Goal: Task Accomplishment & Management: Manage account settings

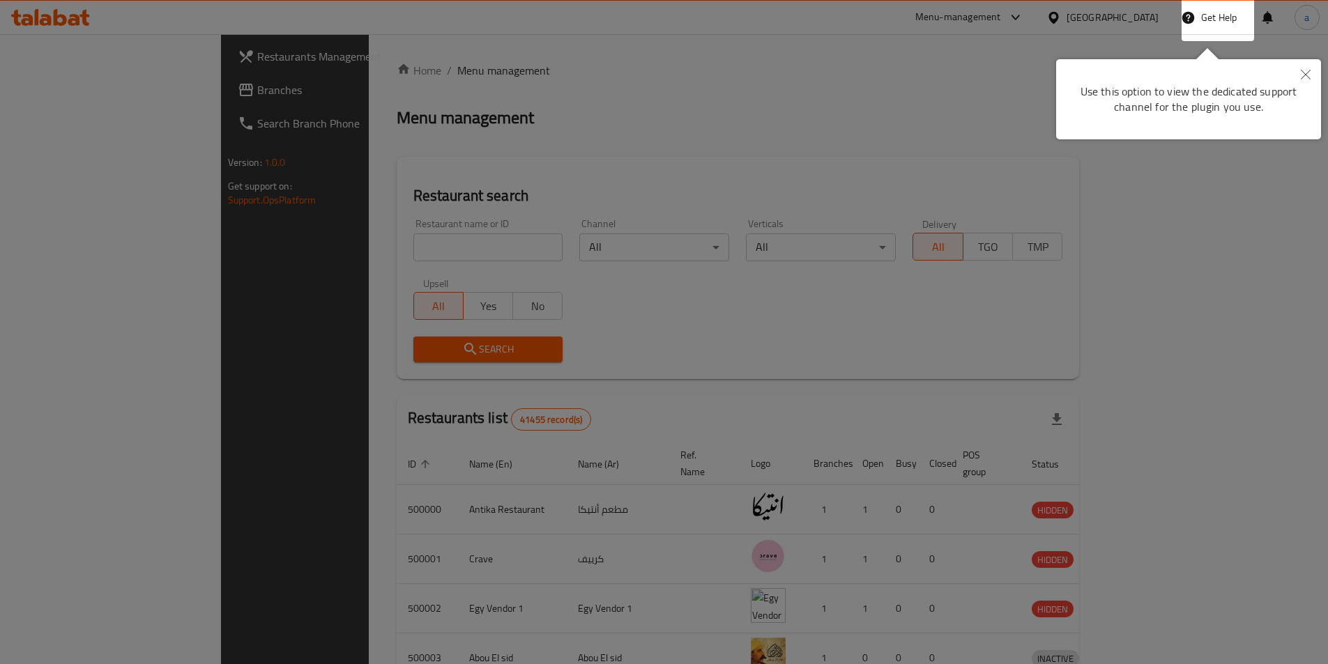
click at [1305, 77] on icon "Close" at bounding box center [1305, 75] width 10 height 10
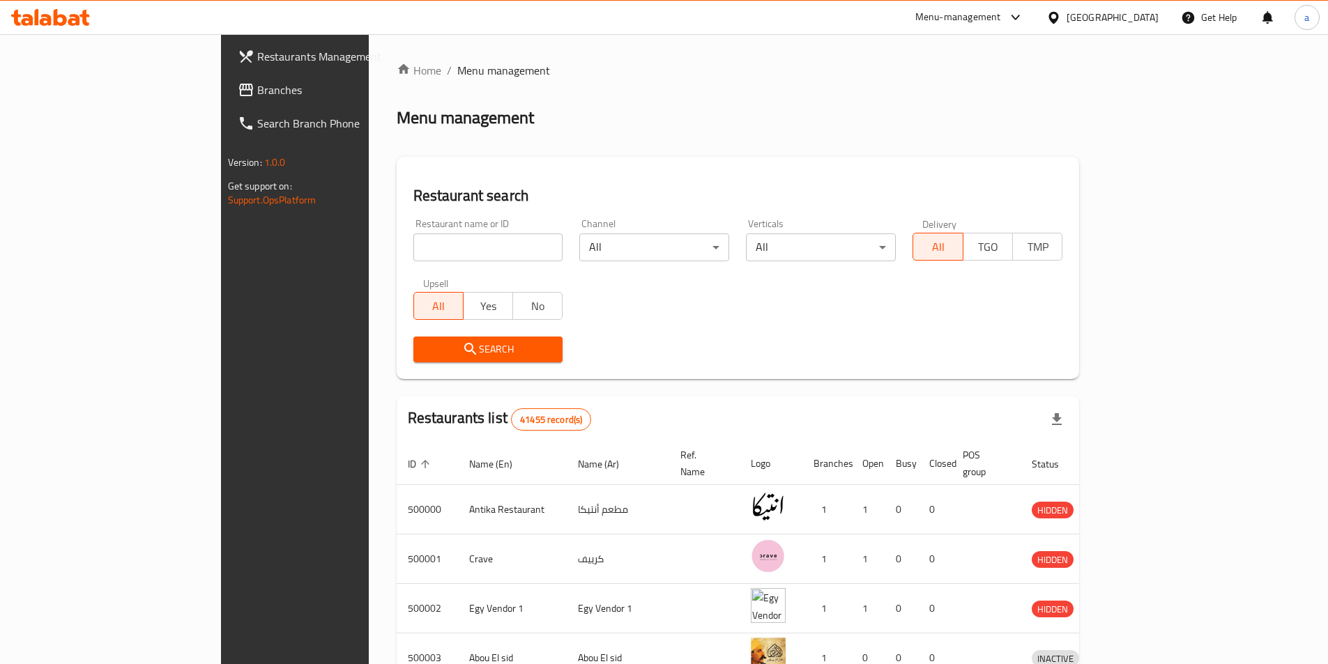
click at [1058, 12] on icon at bounding box center [1053, 17] width 10 height 12
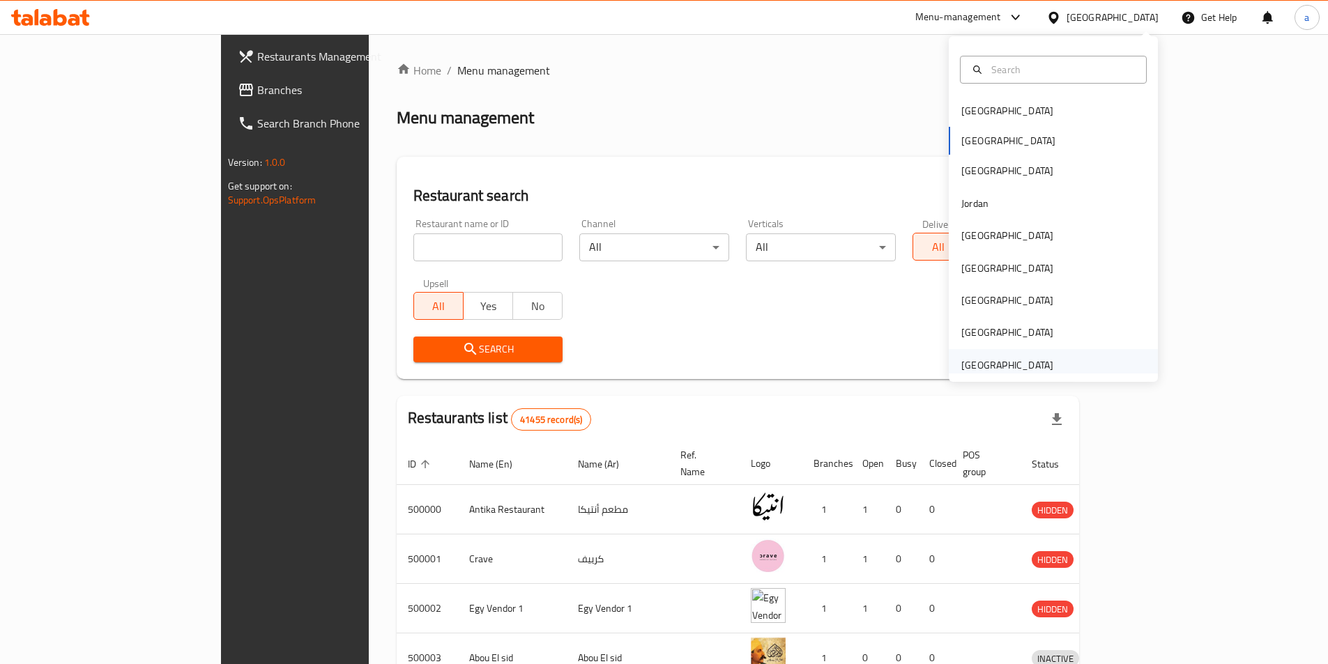
click at [972, 361] on div "[GEOGRAPHIC_DATA]" at bounding box center [1007, 364] width 92 height 15
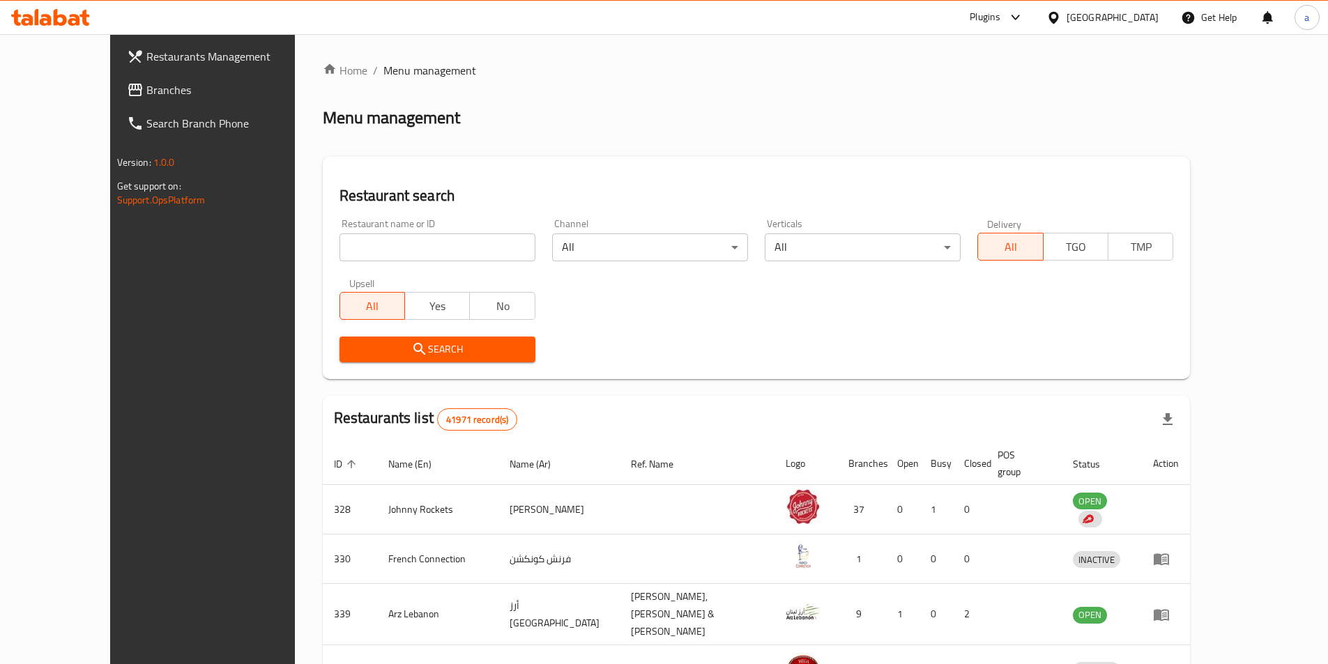
click at [416, 259] on input "search" at bounding box center [437, 247] width 196 height 28
click at [116, 77] on link "Branches" at bounding box center [224, 89] width 216 height 33
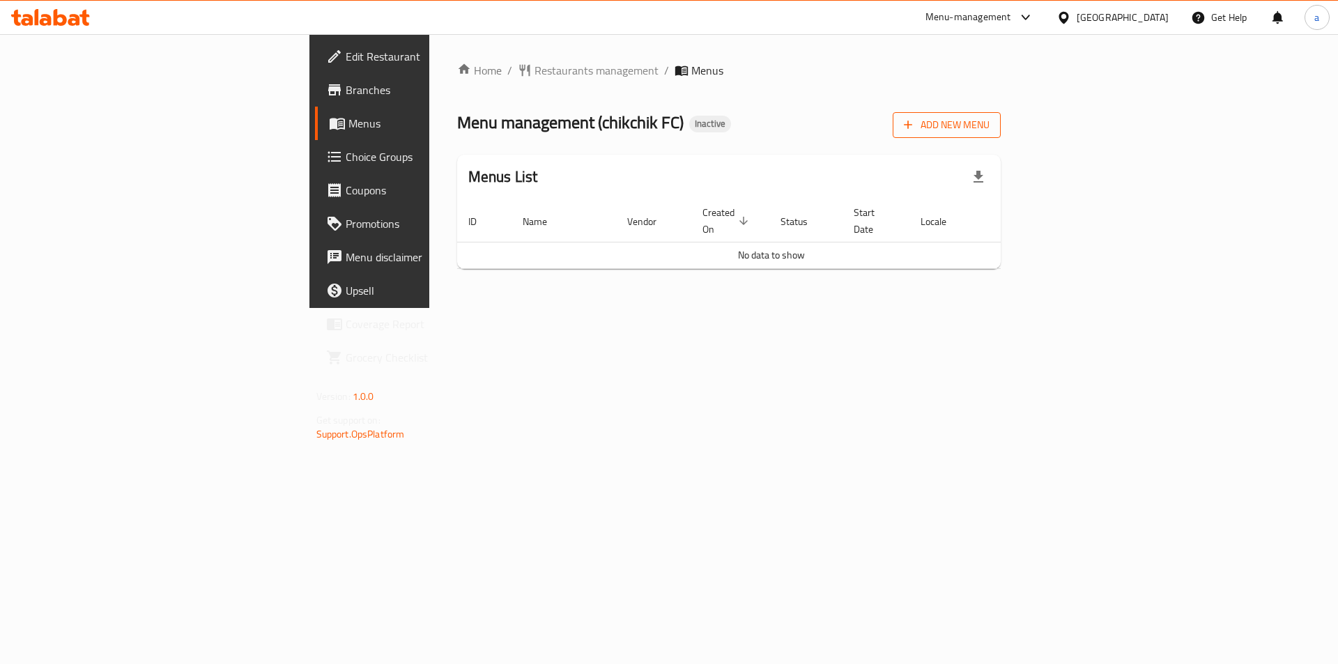
click at [990, 128] on span "Add New Menu" at bounding box center [947, 124] width 86 height 17
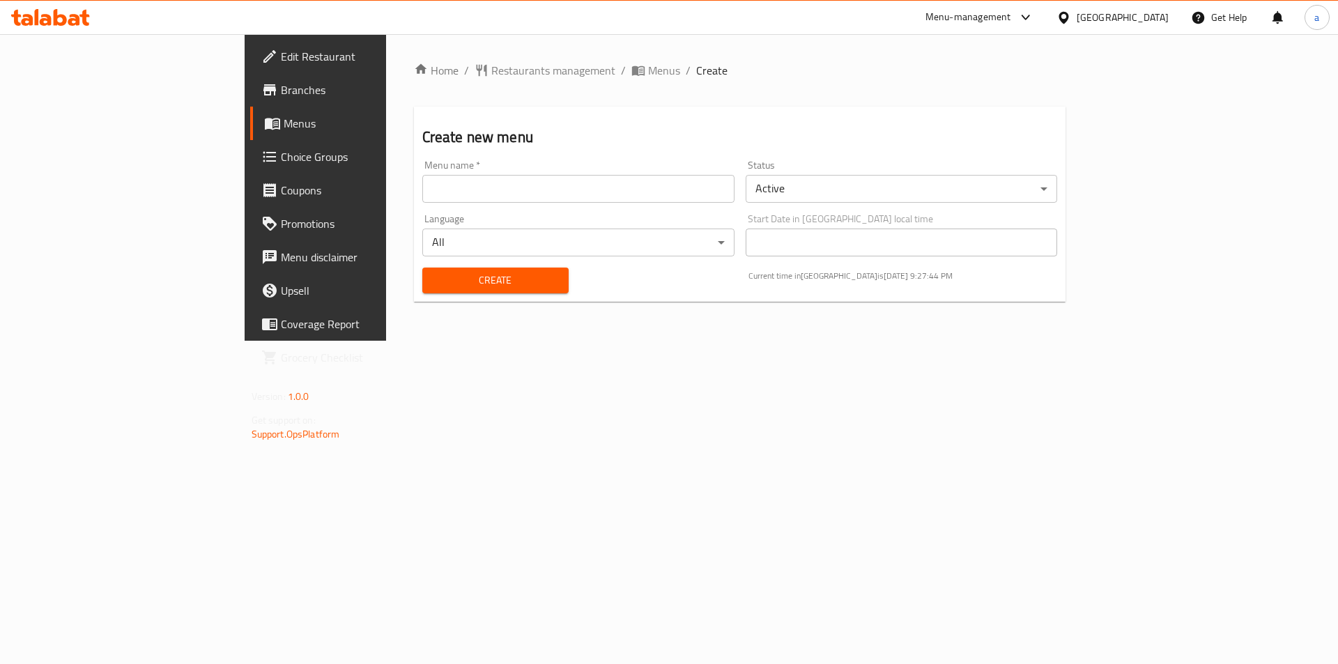
click at [616, 197] on input "text" at bounding box center [578, 189] width 312 height 28
type input "JAJA 12/10/2025"
click at [422, 268] on button "Create" at bounding box center [495, 281] width 146 height 26
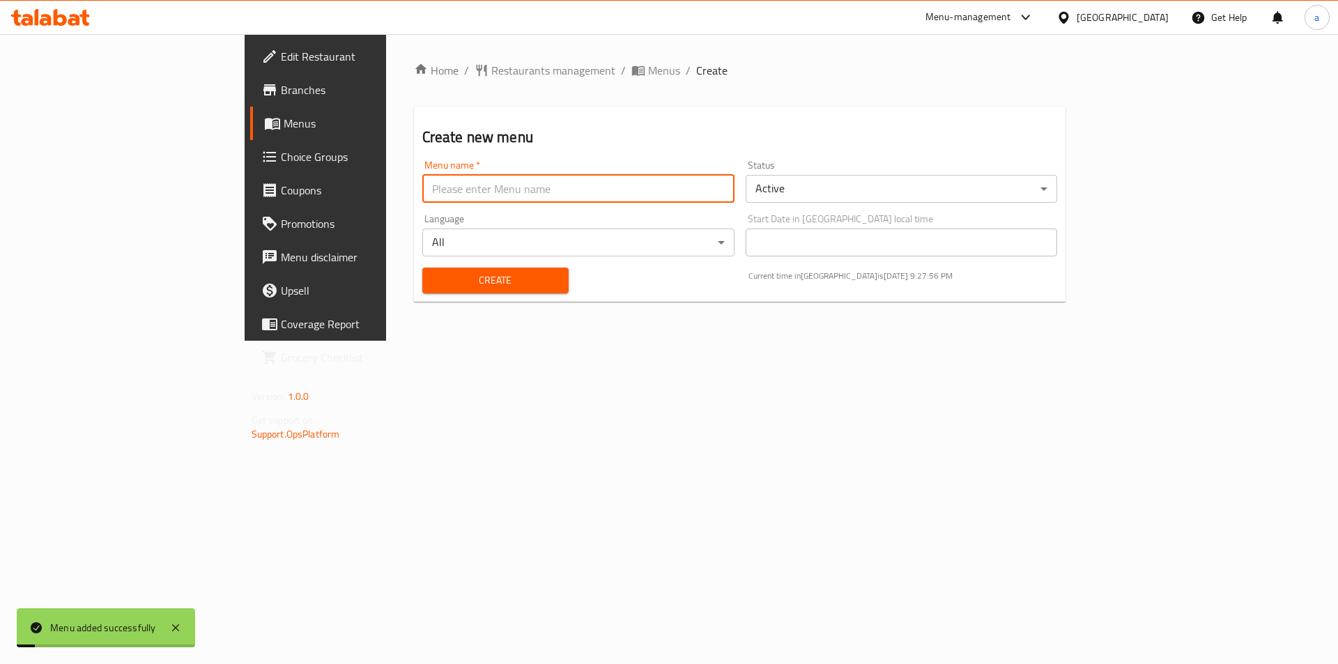
click at [281, 149] on span "Choice Groups" at bounding box center [369, 156] width 176 height 17
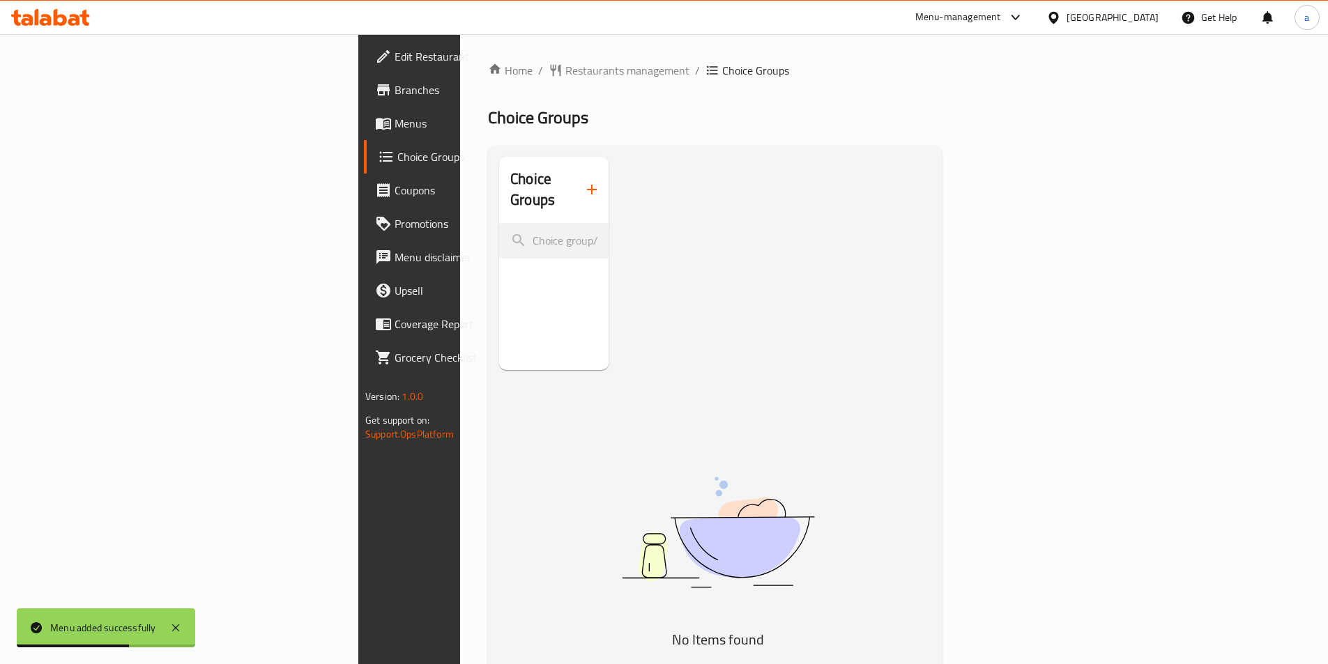
click at [53, 124] on div at bounding box center [664, 332] width 1328 height 664
click at [394, 124] on span "Menus" at bounding box center [481, 123] width 174 height 17
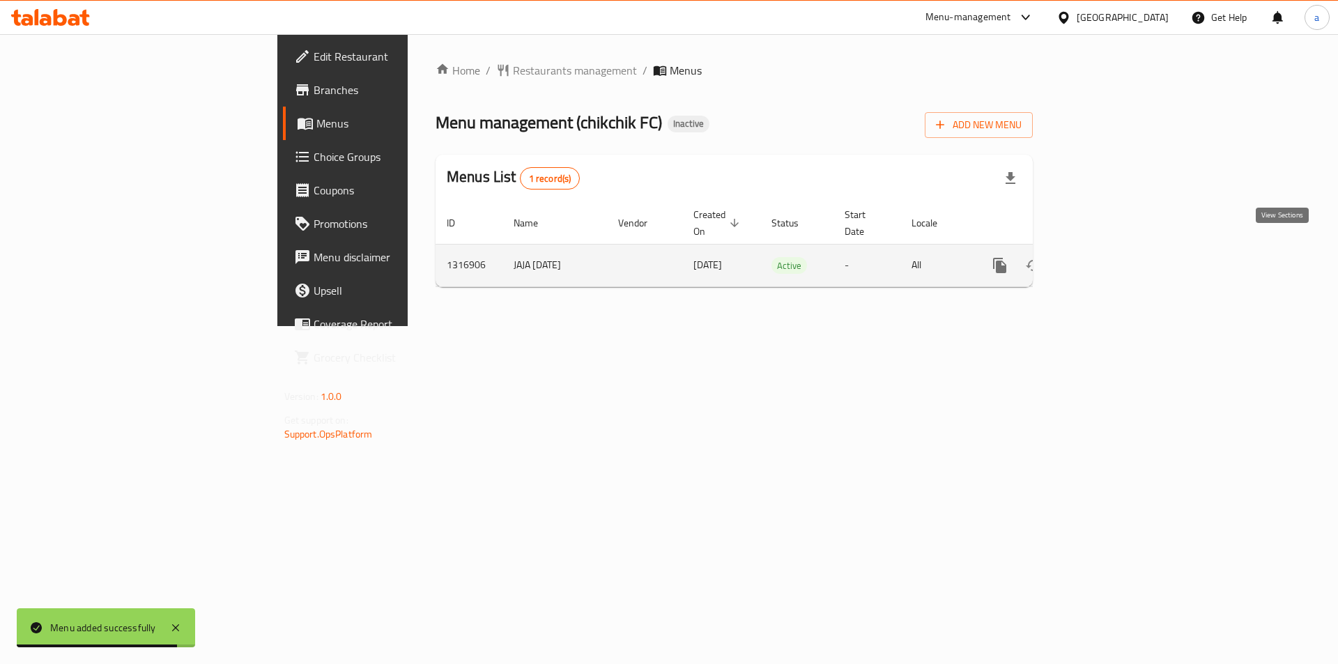
click at [1117, 249] on link "enhanced table" at bounding box center [1100, 265] width 33 height 33
